Goal: Task Accomplishment & Management: Use online tool/utility

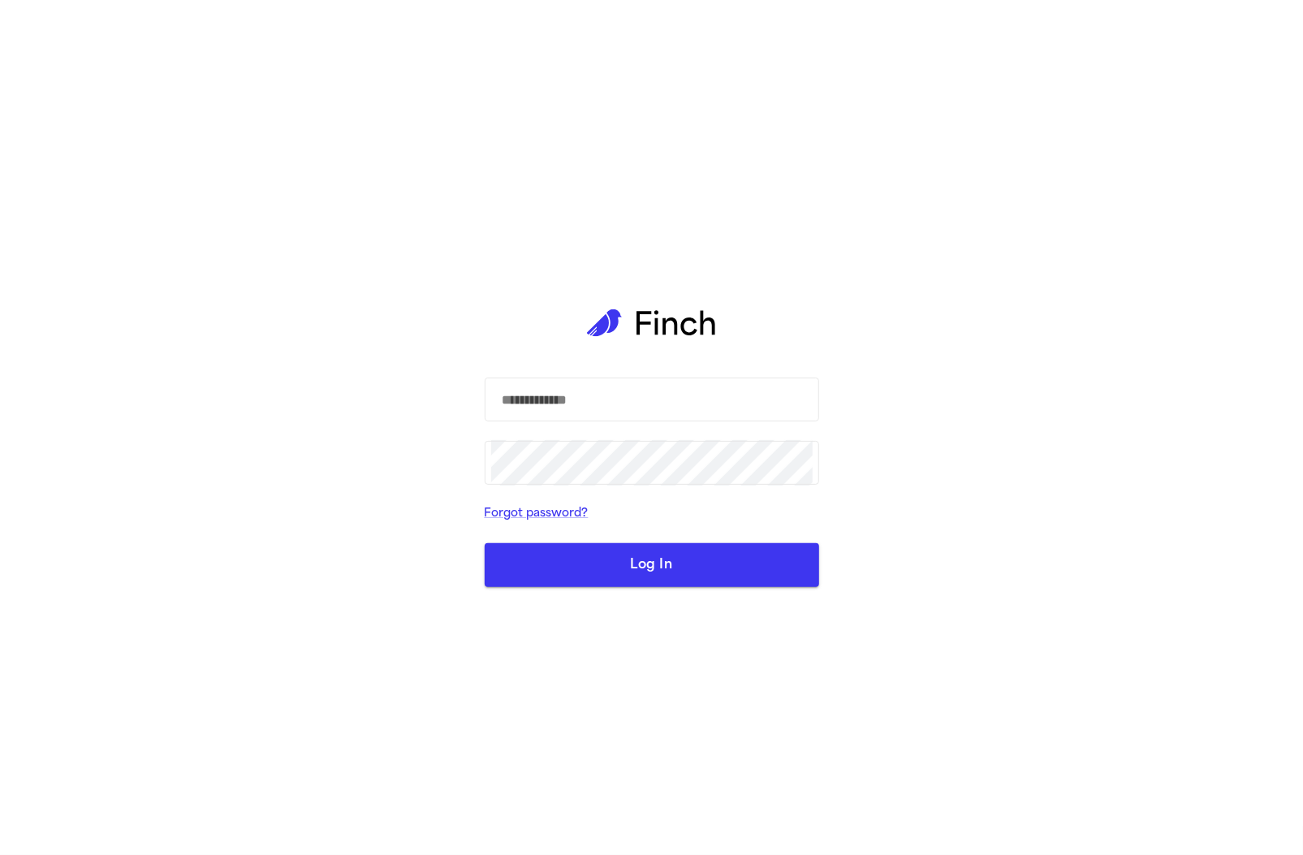
type input "**********"
click at [667, 575] on button "Log In" at bounding box center [652, 565] width 335 height 44
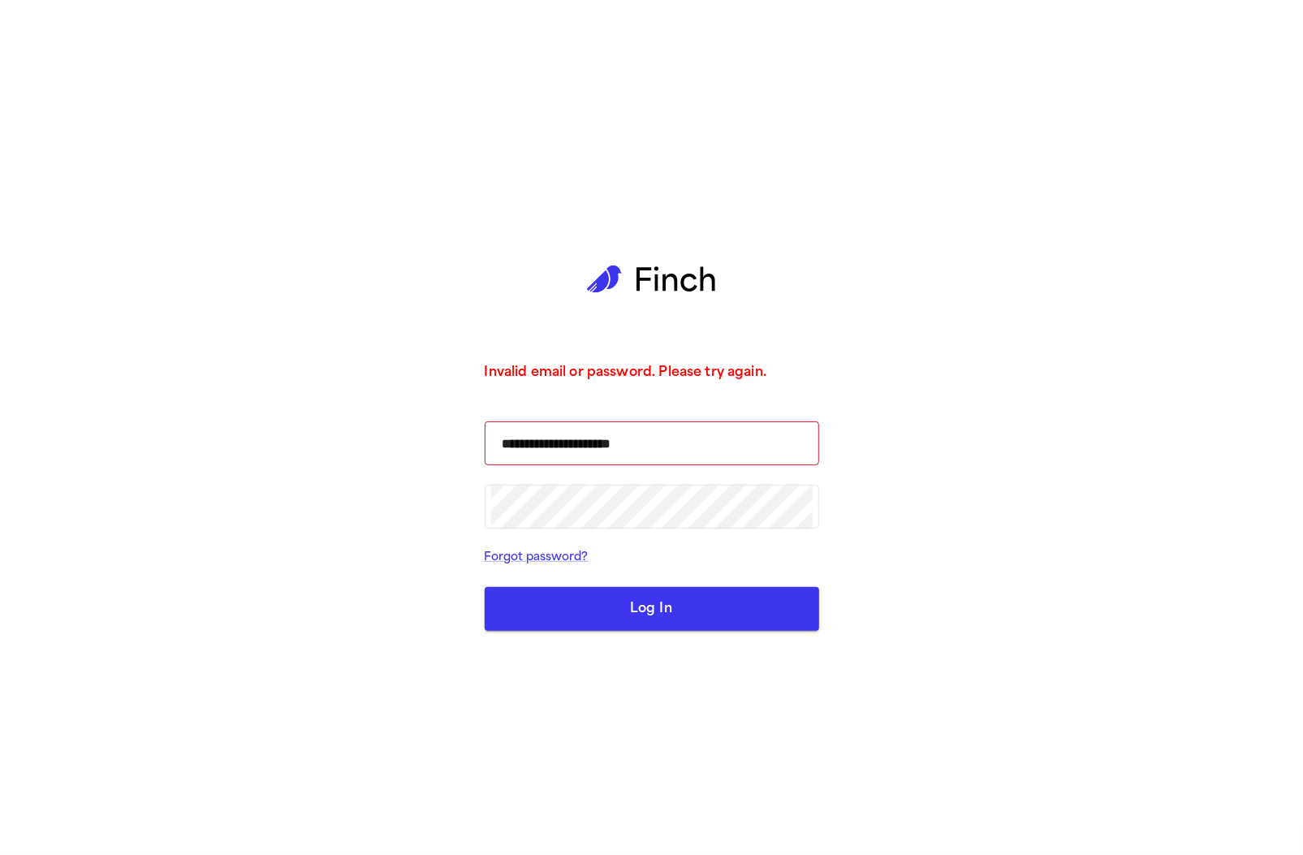
click at [609, 612] on button "Log In" at bounding box center [652, 609] width 335 height 44
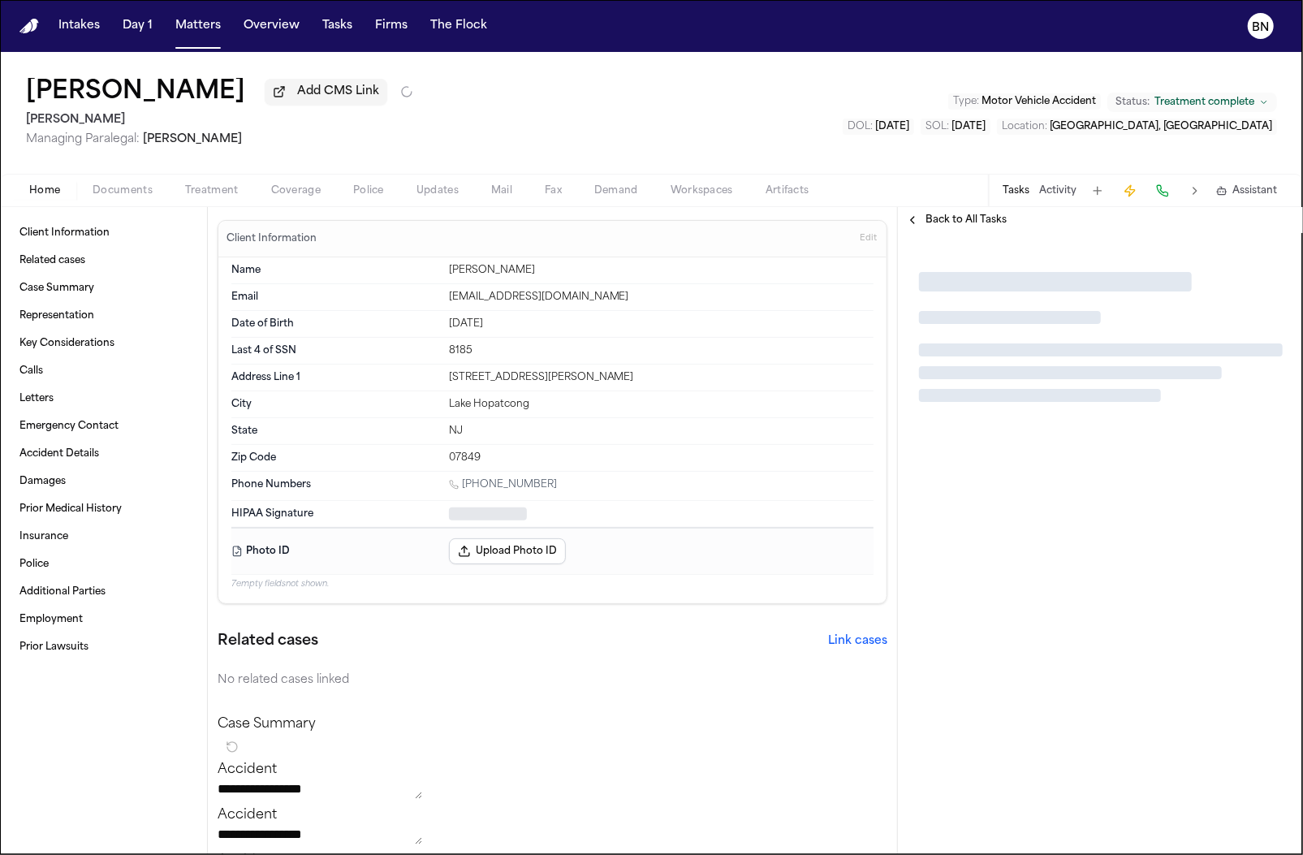
click at [509, 193] on span "Mail" at bounding box center [501, 190] width 21 height 13
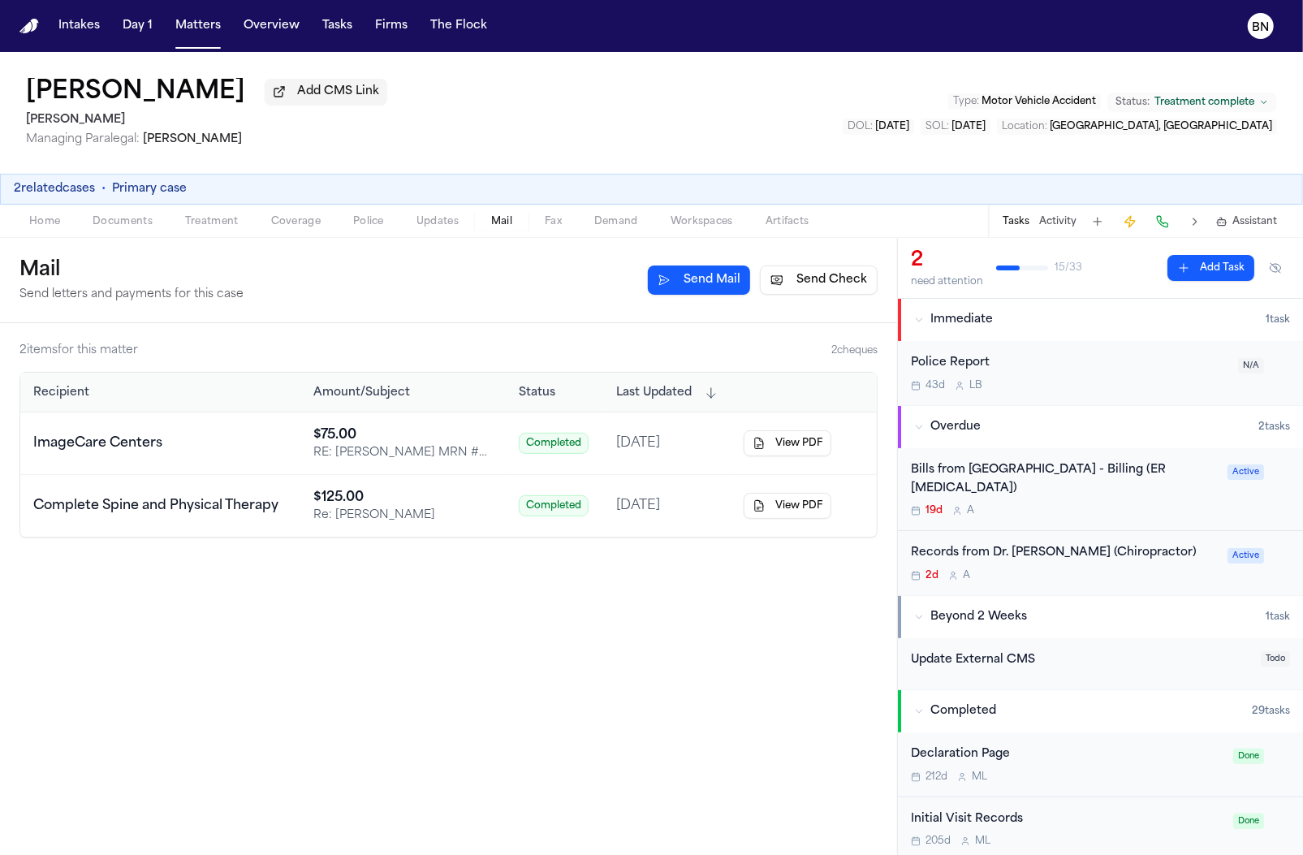
click at [287, 444] on div "ImageCare Centers" at bounding box center [160, 443] width 254 height 19
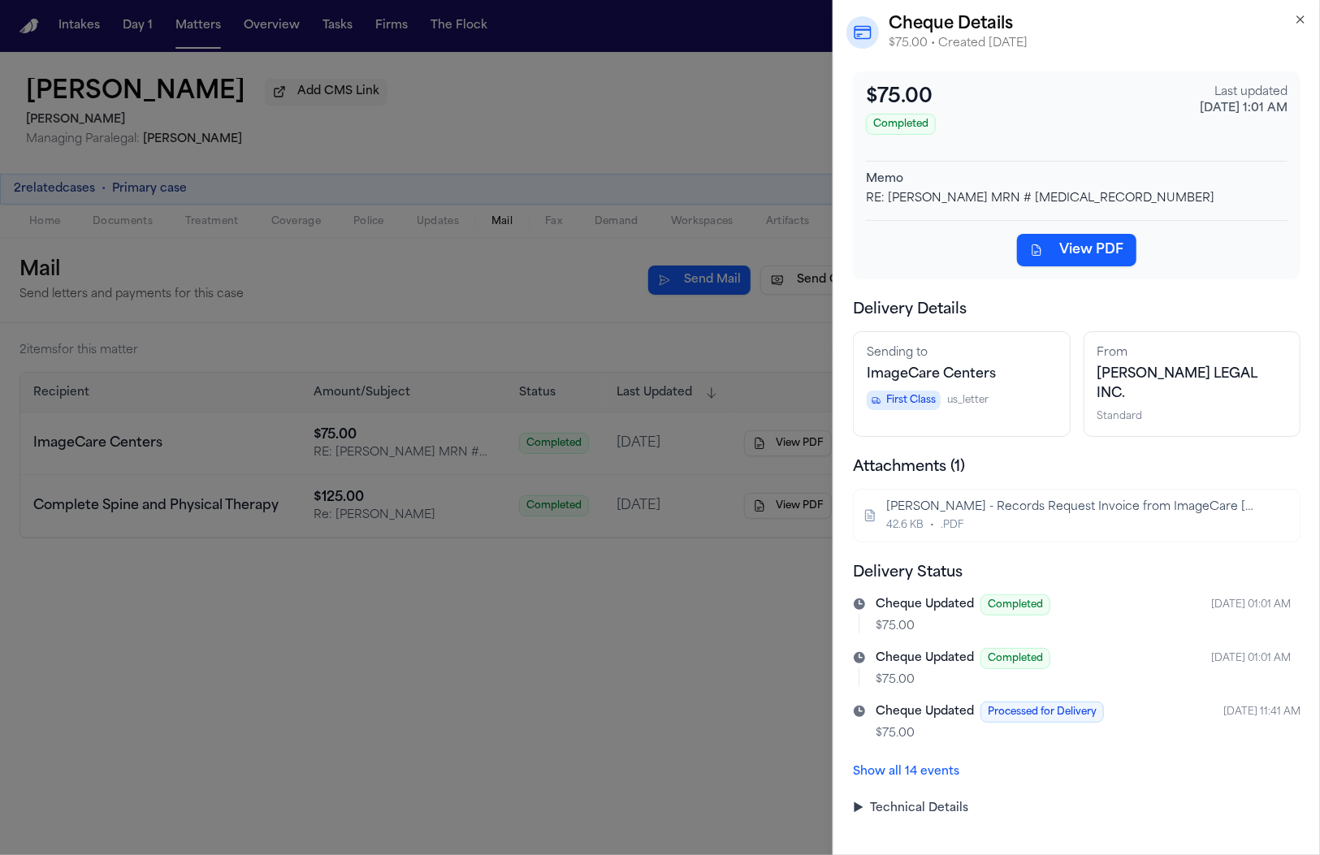
click at [906, 801] on summary "▶ Technical Details" at bounding box center [1076, 809] width 447 height 16
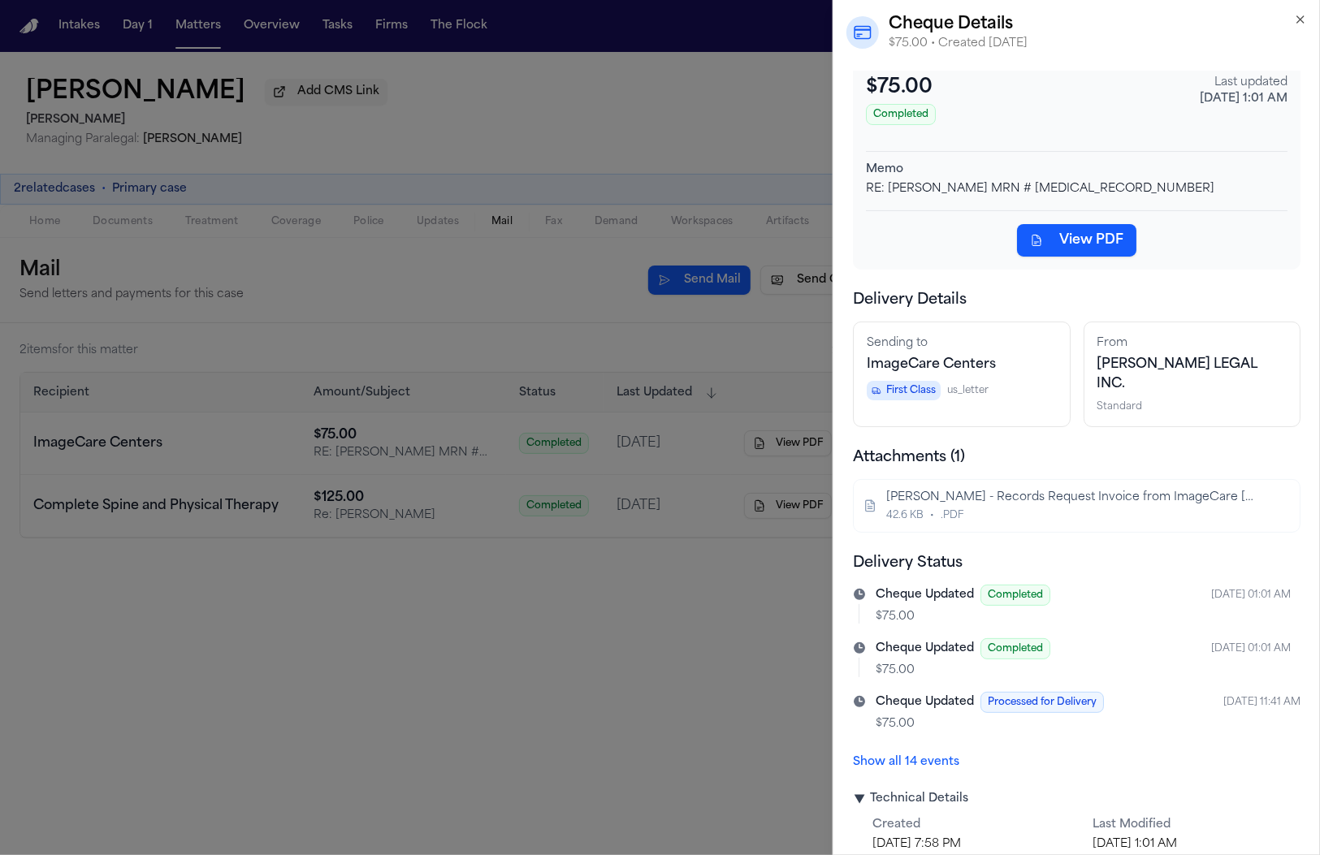
click at [925, 754] on button "Show all 14 events" at bounding box center [906, 762] width 106 height 16
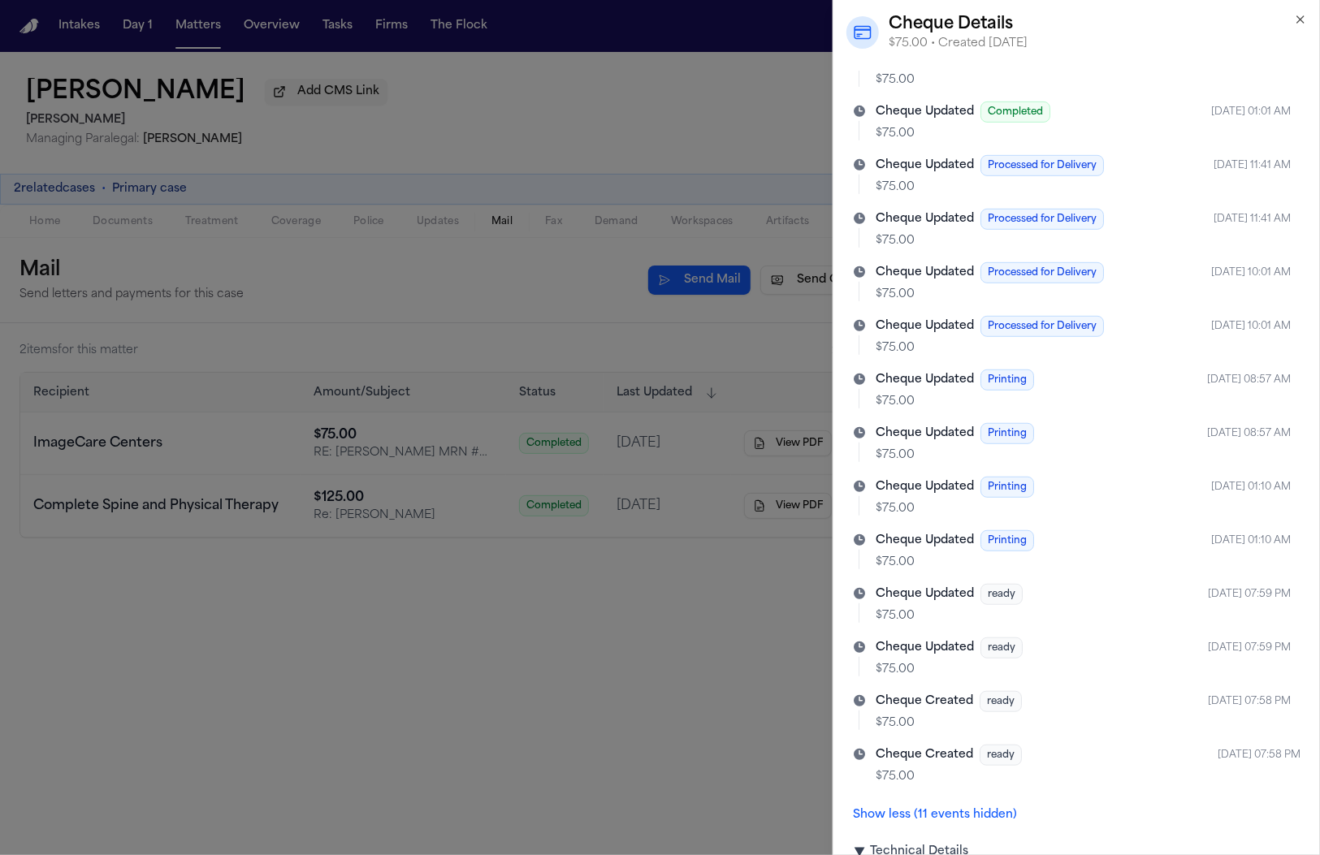
scroll to position [549, 0]
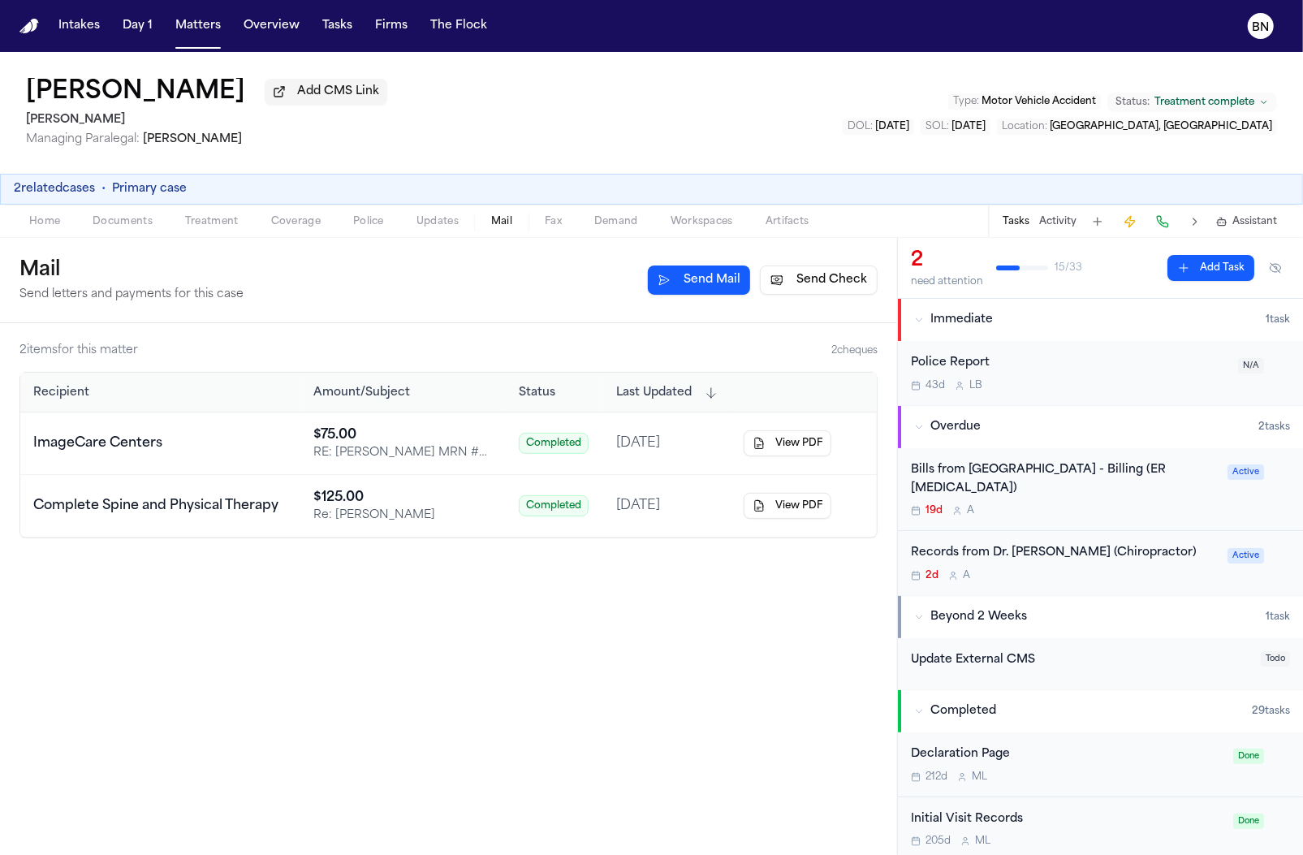
click at [651, 524] on td "[DATE]" at bounding box center [667, 506] width 128 height 63
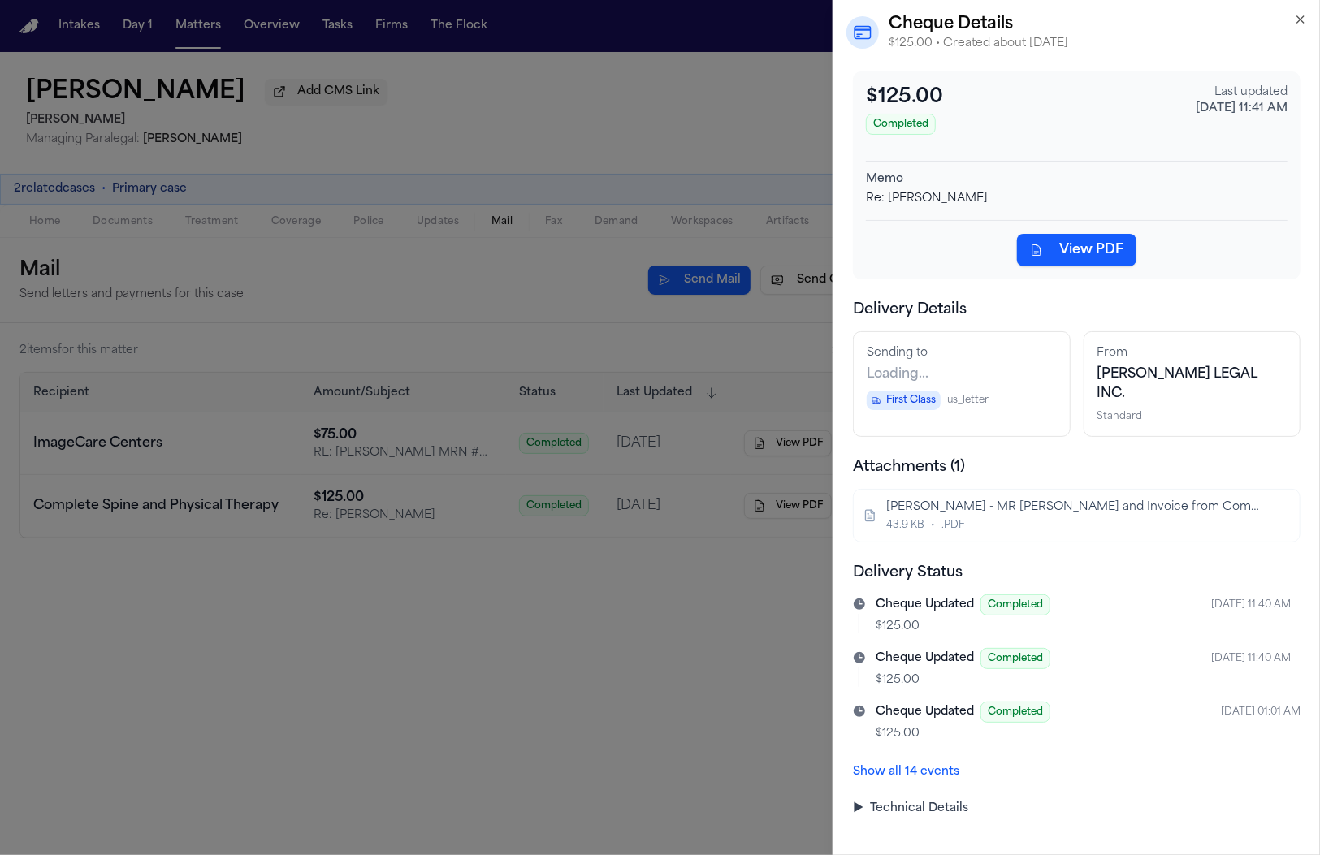
click at [897, 764] on button "Show all 14 events" at bounding box center [906, 772] width 106 height 16
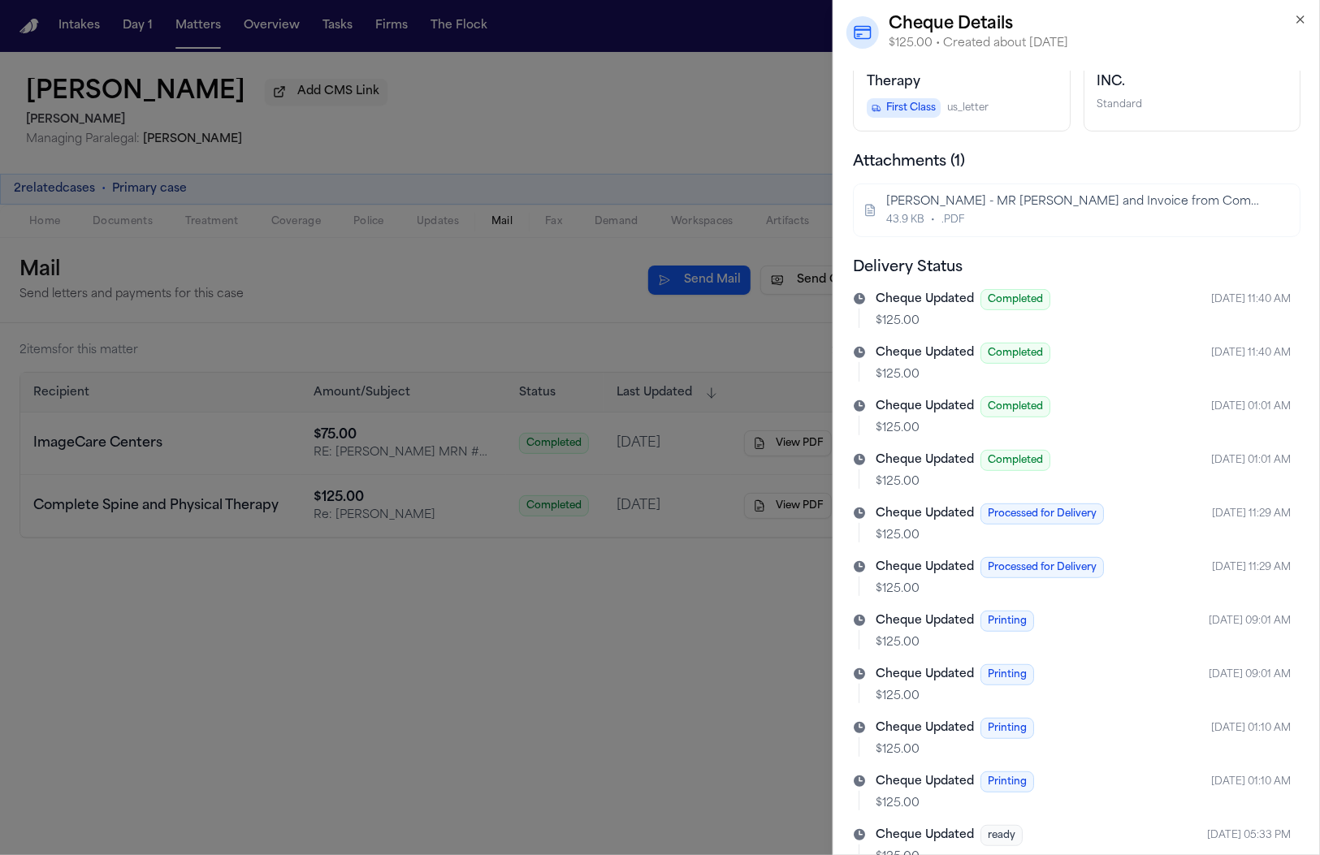
scroll to position [567, 0]
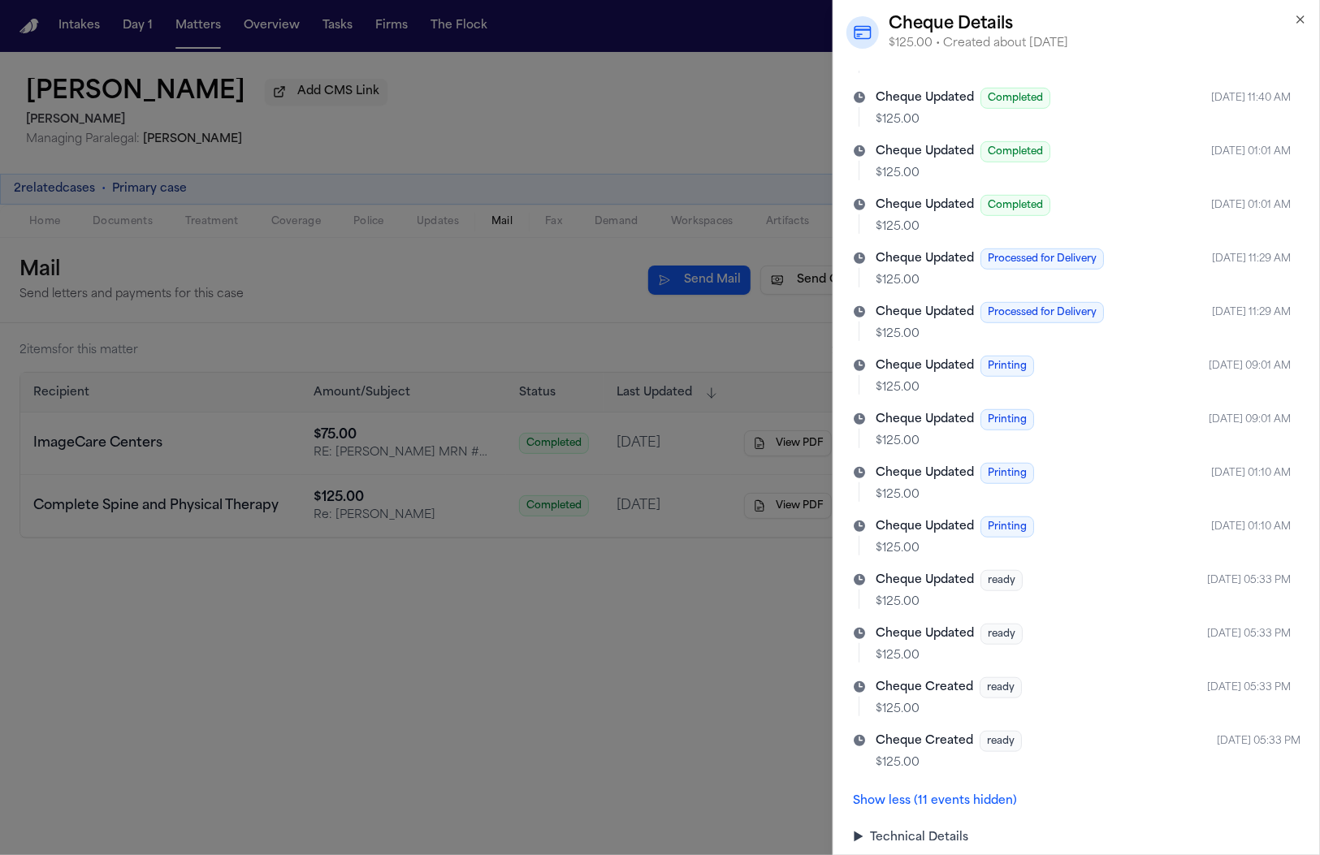
click at [923, 830] on summary "▶ Technical Details" at bounding box center [1076, 838] width 447 height 16
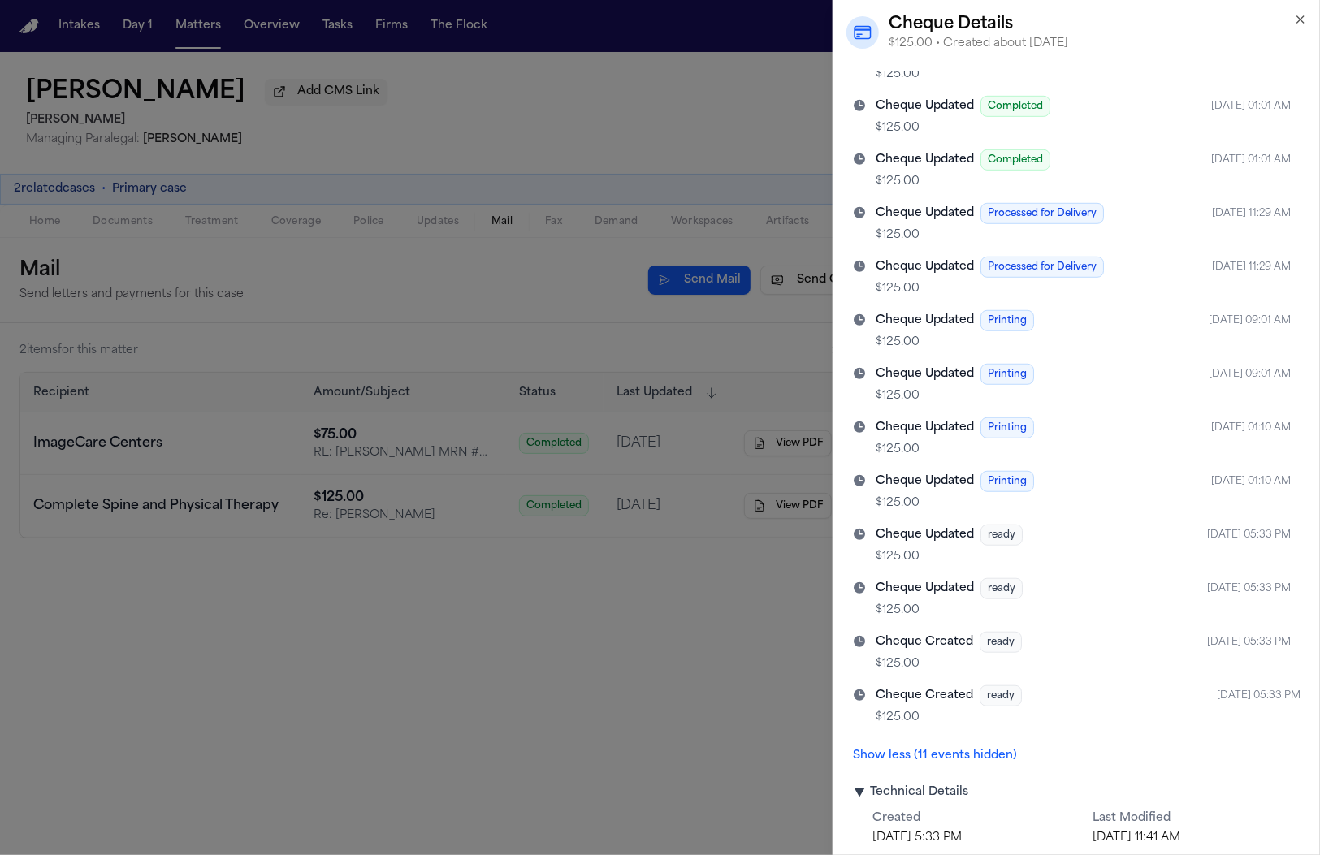
click at [932, 763] on div "$125.00 Completed Last updated [DATE] 11:41 AM Memo Re: [PERSON_NAME] View PDF …" at bounding box center [1076, 152] width 447 height 1387
click at [932, 748] on button "Show less (11 events hidden)" at bounding box center [935, 756] width 164 height 16
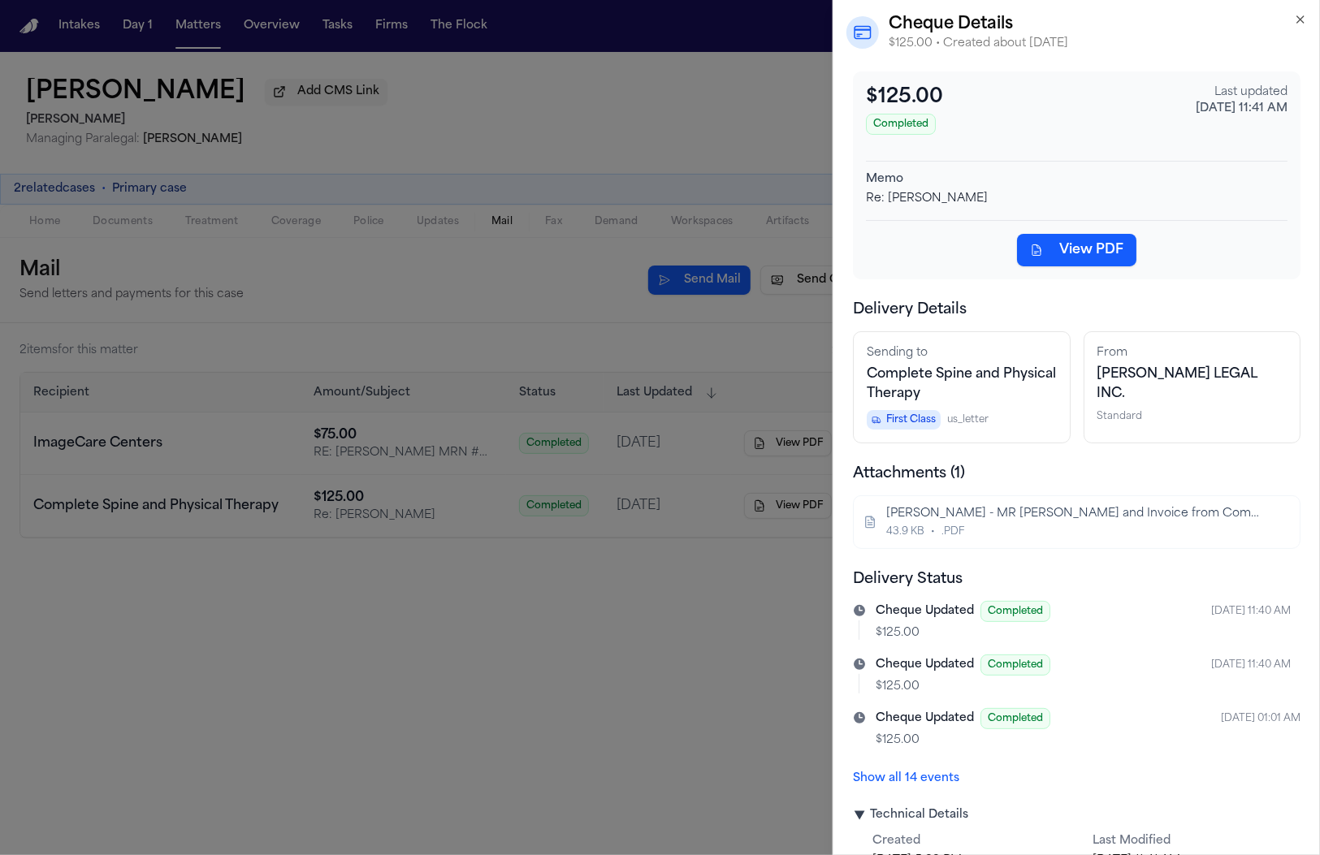
scroll to position [29, 0]
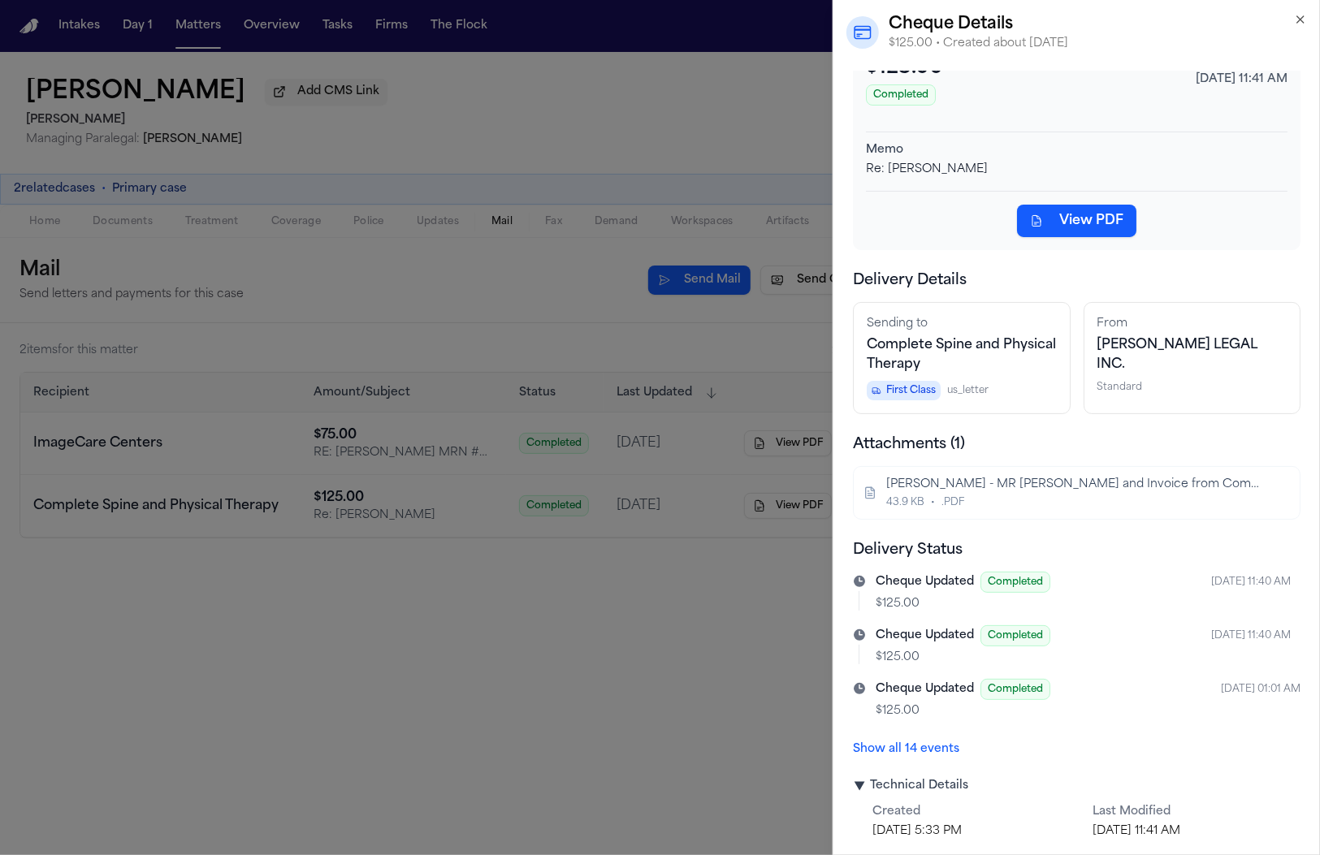
click at [920, 751] on button "Show all 14 events" at bounding box center [906, 749] width 106 height 16
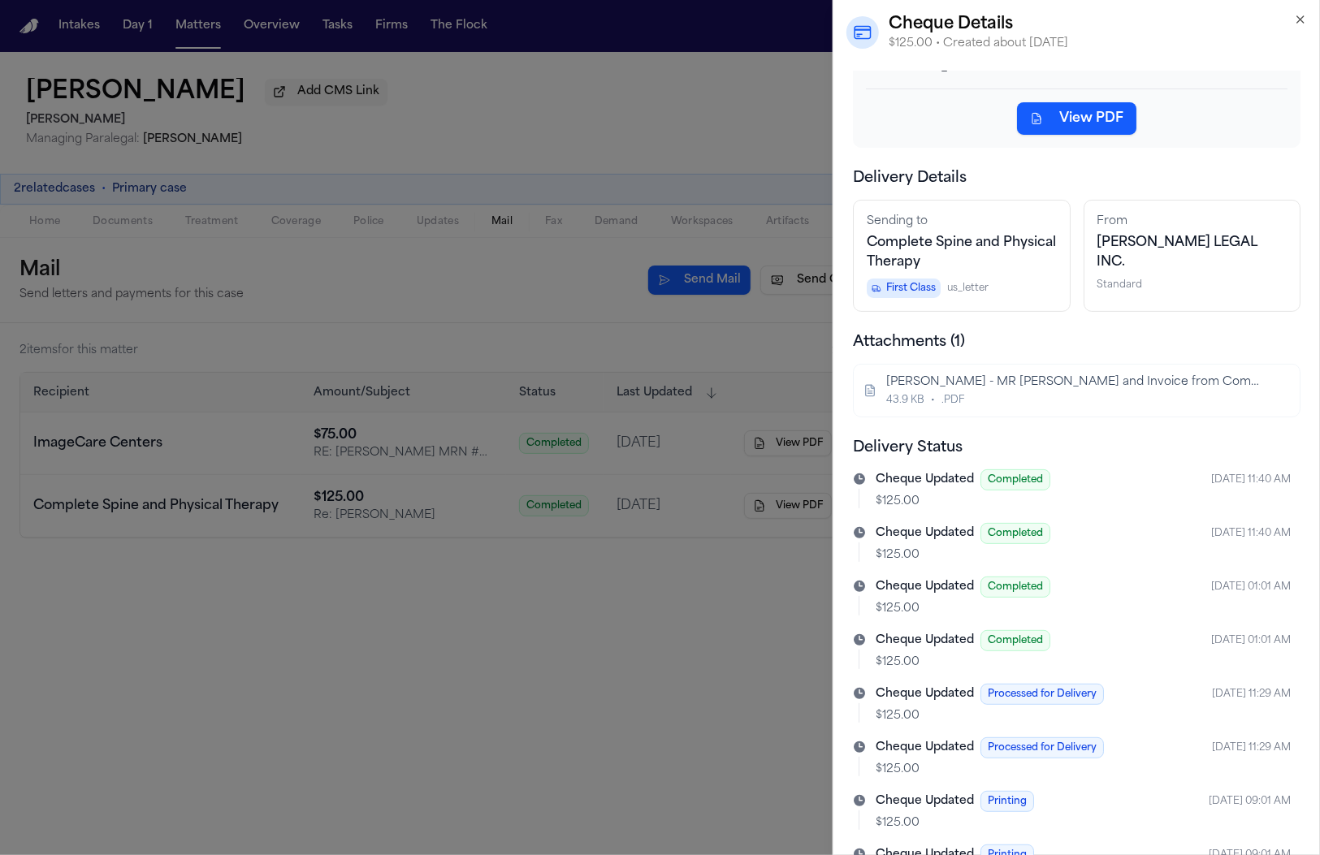
scroll to position [0, 0]
